Goal: Task Accomplishment & Management: Use online tool/utility

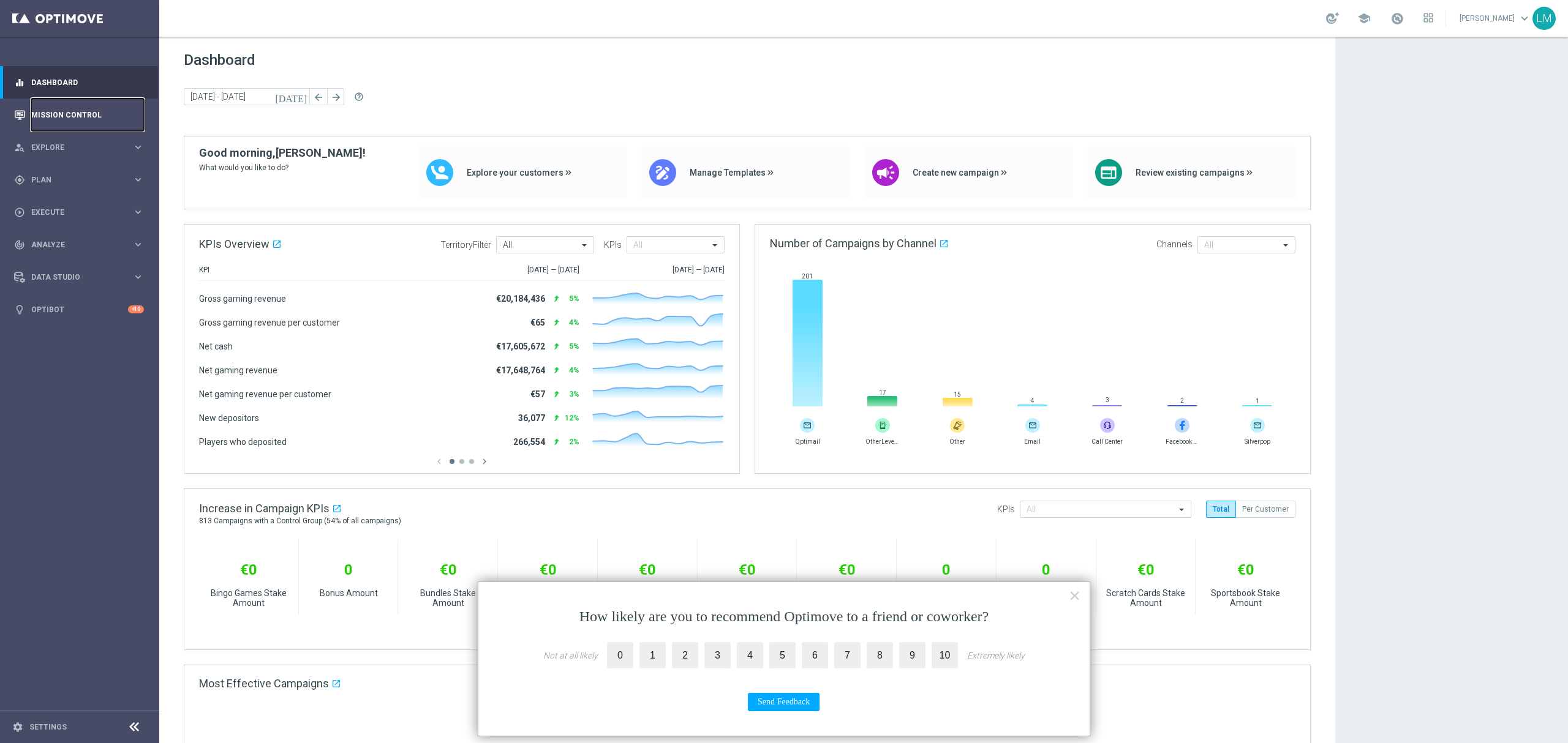
click at [92, 120] on link "Mission Control" at bounding box center [88, 114] width 113 height 32
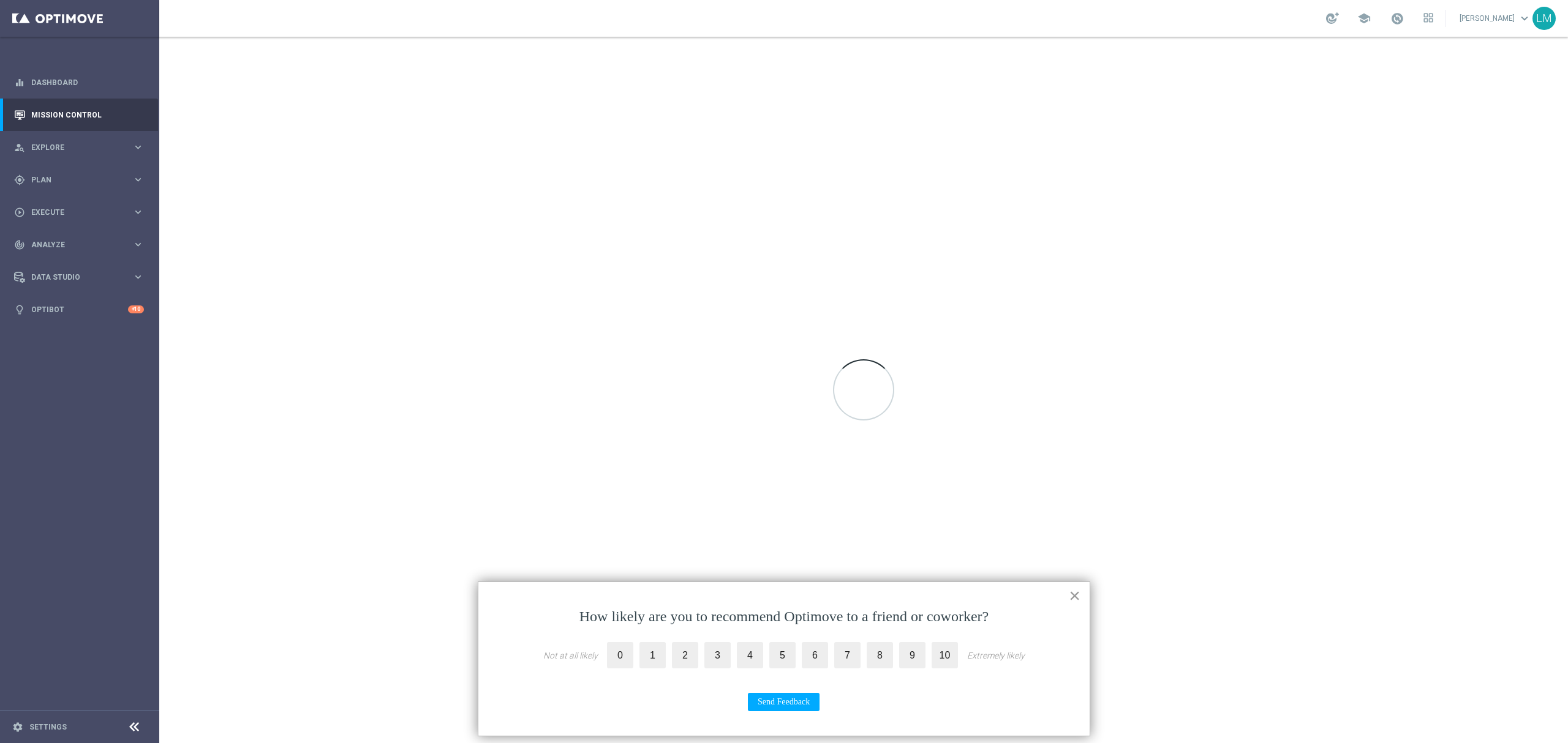
click at [1069, 599] on button "×" at bounding box center [1074, 596] width 11 height 20
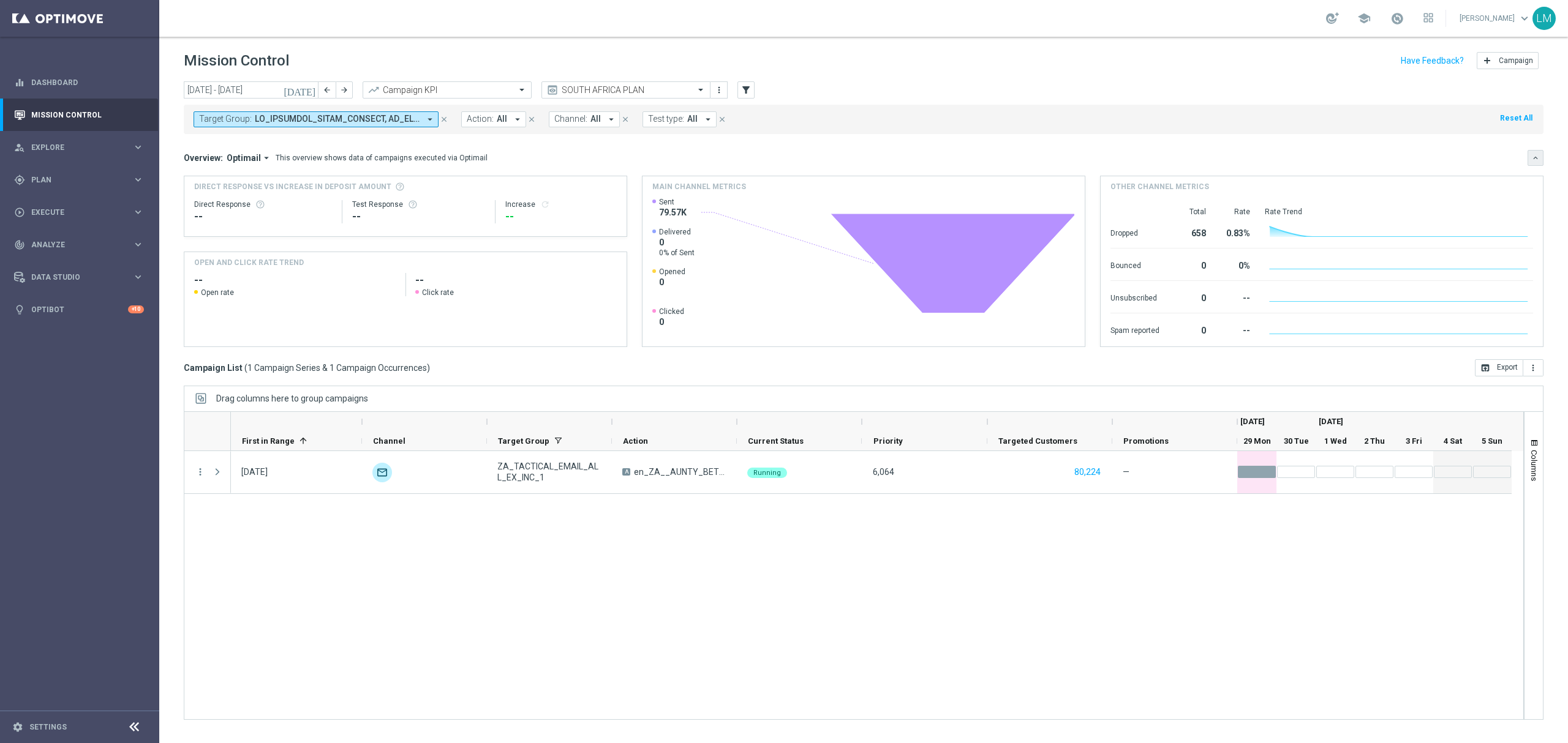
click at [1535, 161] on icon "keyboard_arrow_down" at bounding box center [1535, 158] width 8 height 8
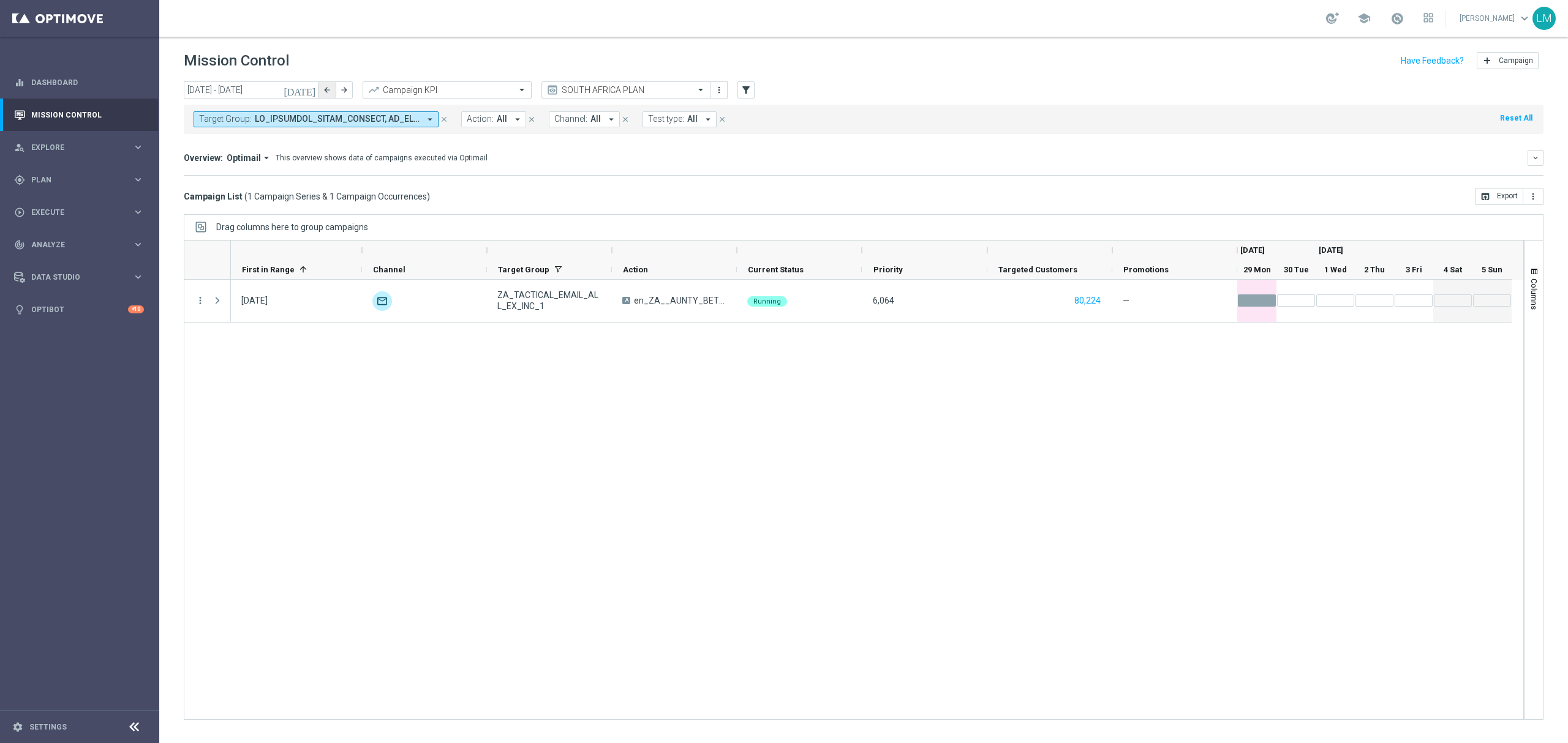
click at [334, 89] on button "arrow_back" at bounding box center [327, 89] width 17 height 17
type input "[DATE] - [DATE]"
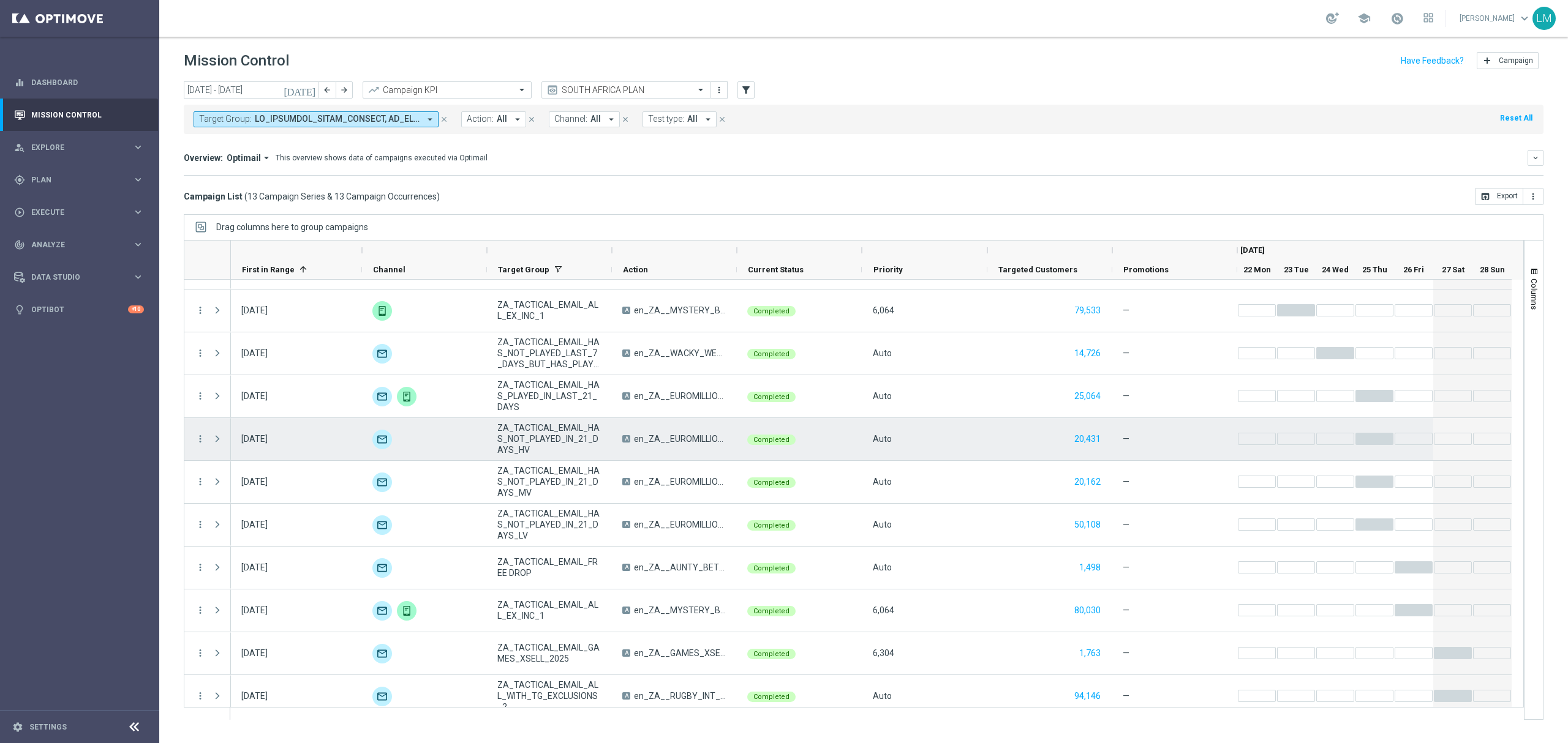
scroll to position [131, 0]
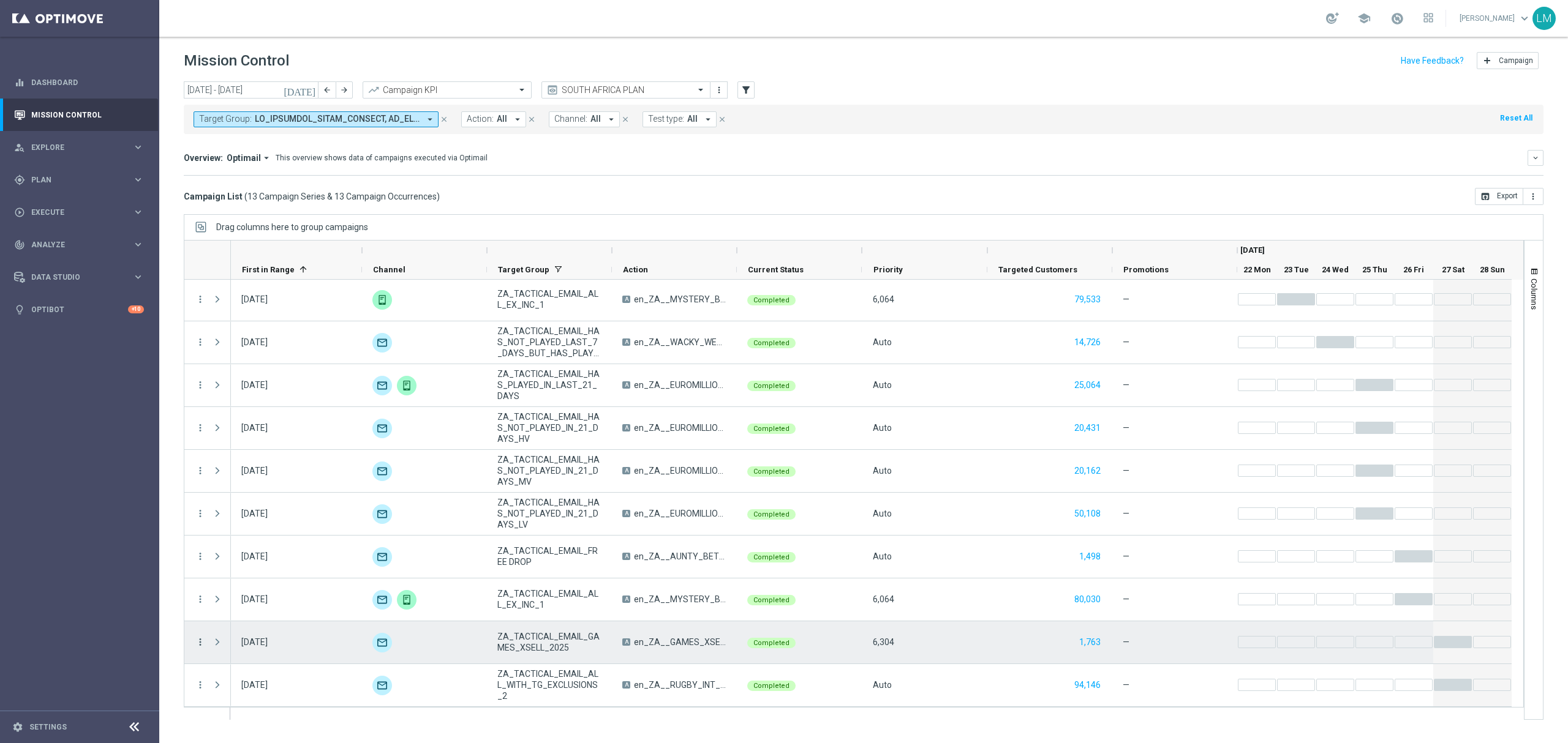
click at [202, 639] on icon "more_vert" at bounding box center [200, 642] width 11 height 11
click at [299, 562] on span "Go to Campaign Analysis" at bounding box center [268, 566] width 88 height 8
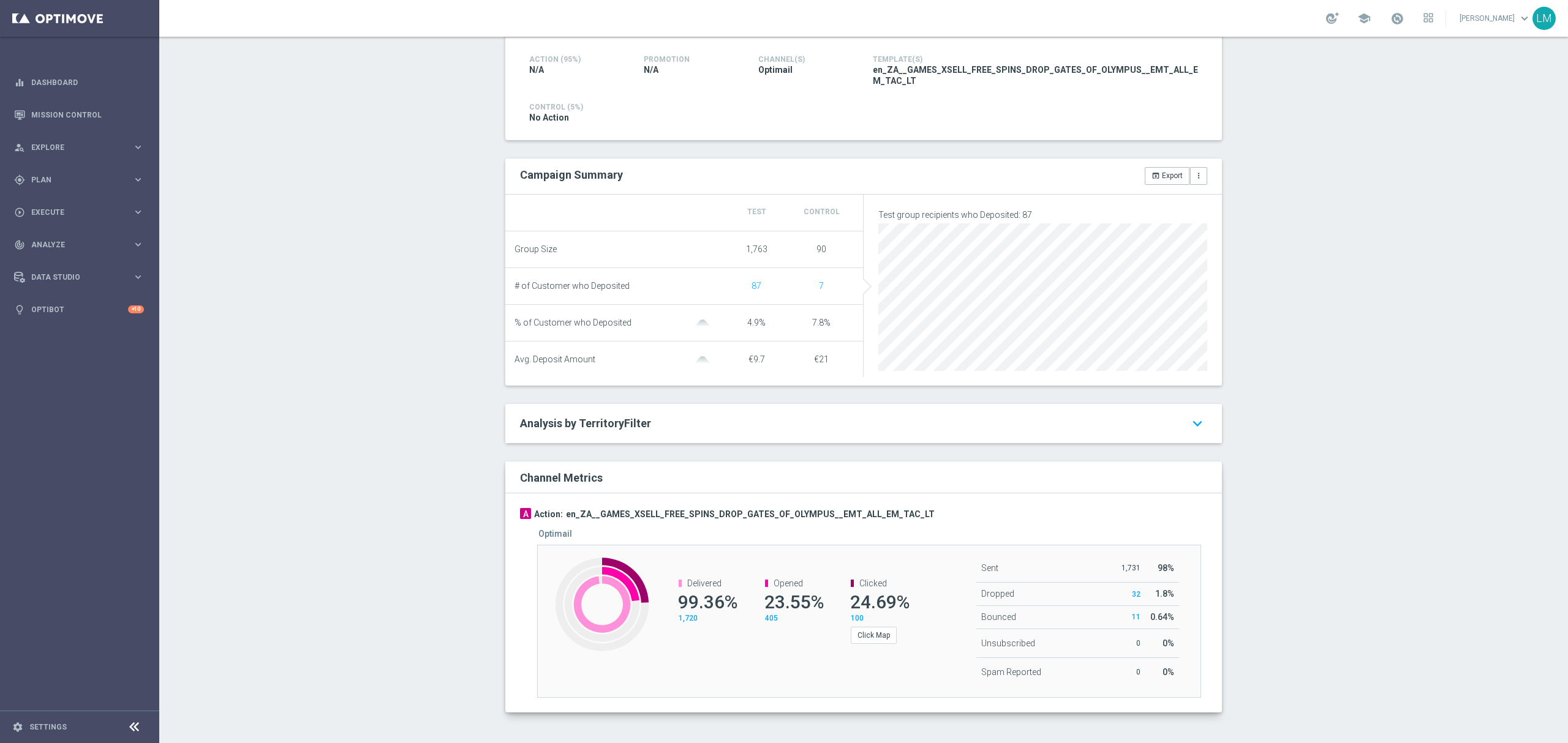
scroll to position [301, 0]
